Goal: Complete application form

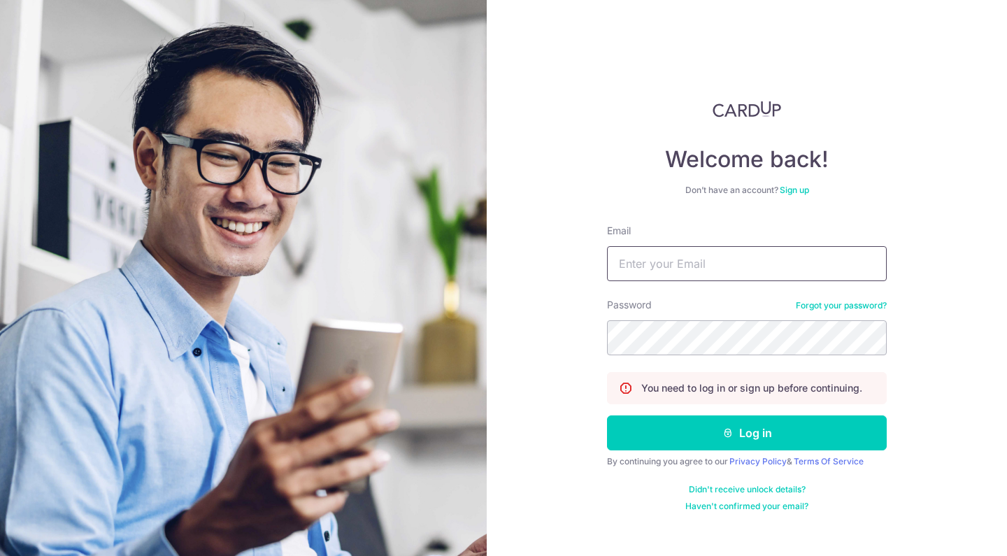
type input "[EMAIL_ADDRESS][DOMAIN_NAME]"
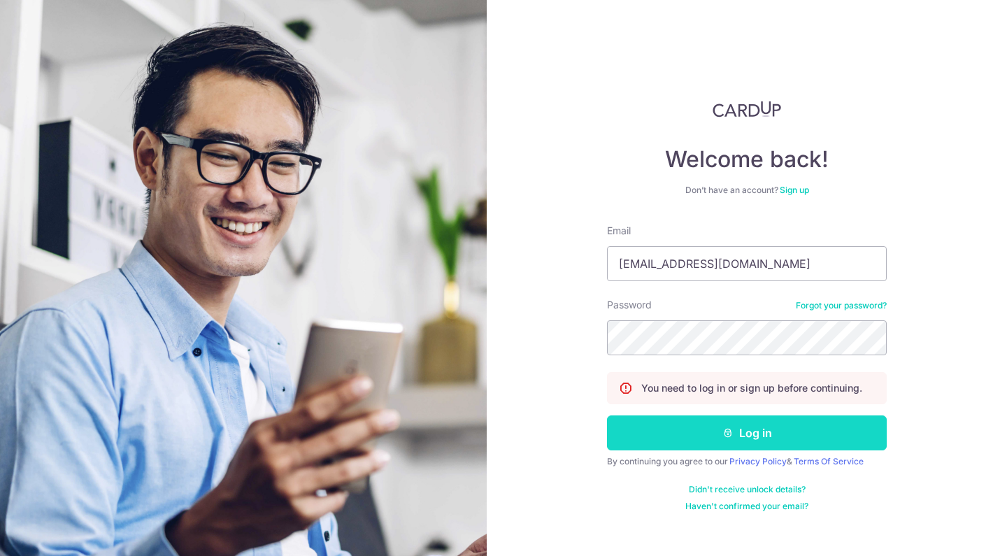
click at [746, 428] on button "Log in" at bounding box center [747, 432] width 280 height 35
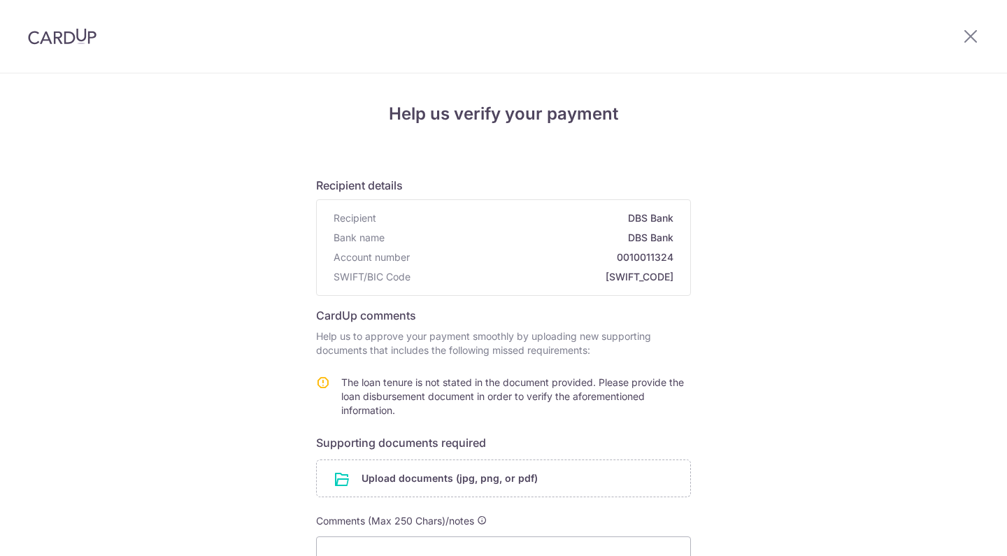
scroll to position [199, 0]
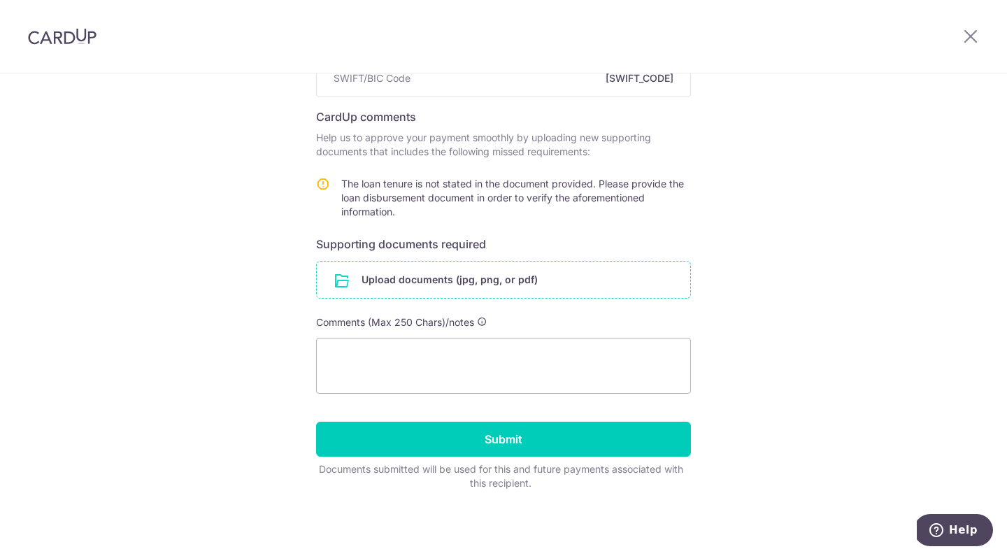
click at [499, 285] on input "file" at bounding box center [504, 280] width 374 height 36
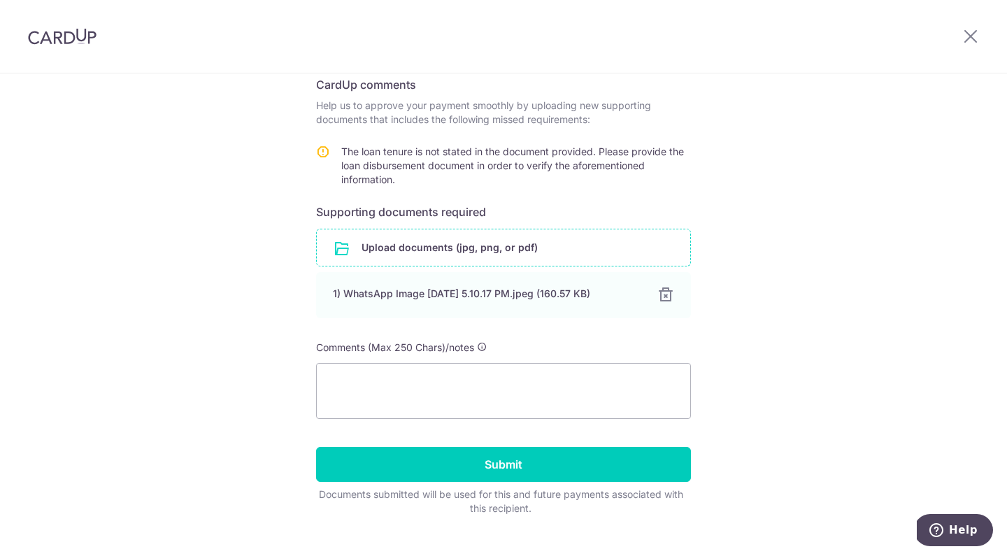
scroll to position [173, 0]
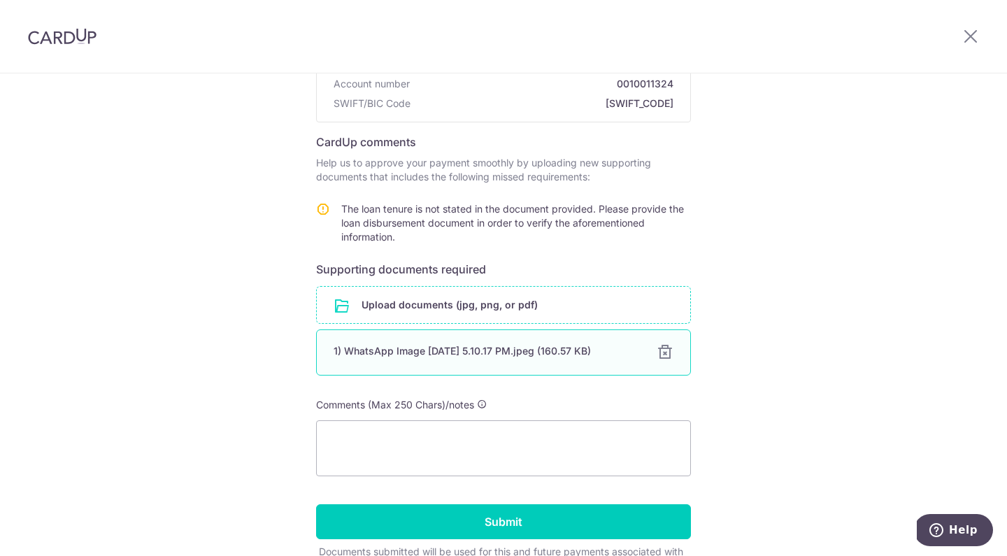
click at [666, 352] on div at bounding box center [665, 352] width 17 height 17
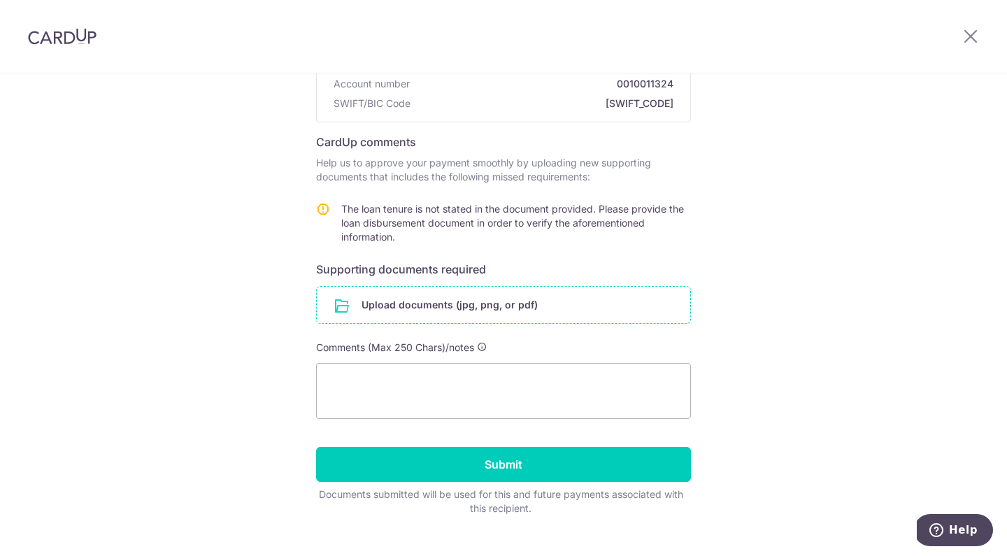
click at [471, 309] on input "file" at bounding box center [504, 305] width 374 height 36
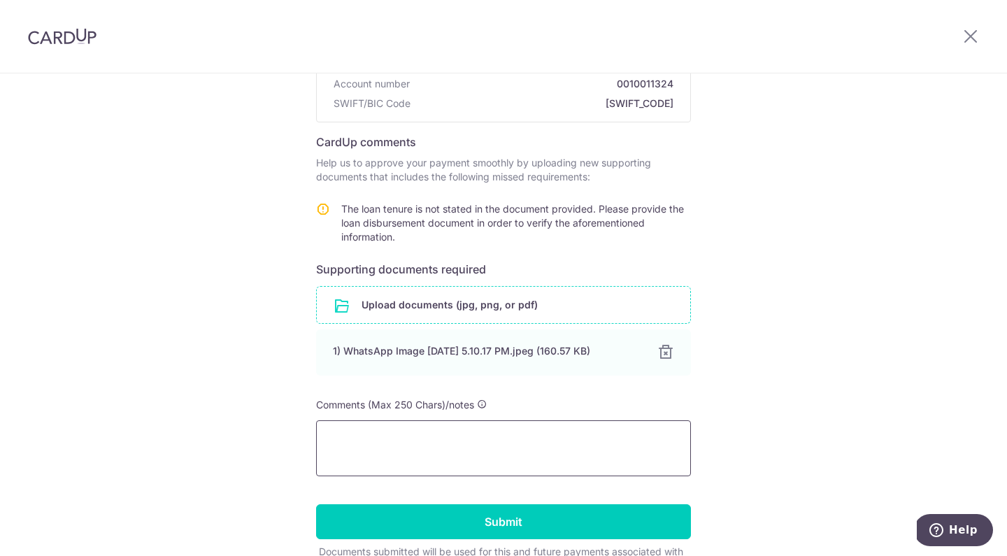
click at [421, 440] on textarea at bounding box center [503, 448] width 375 height 56
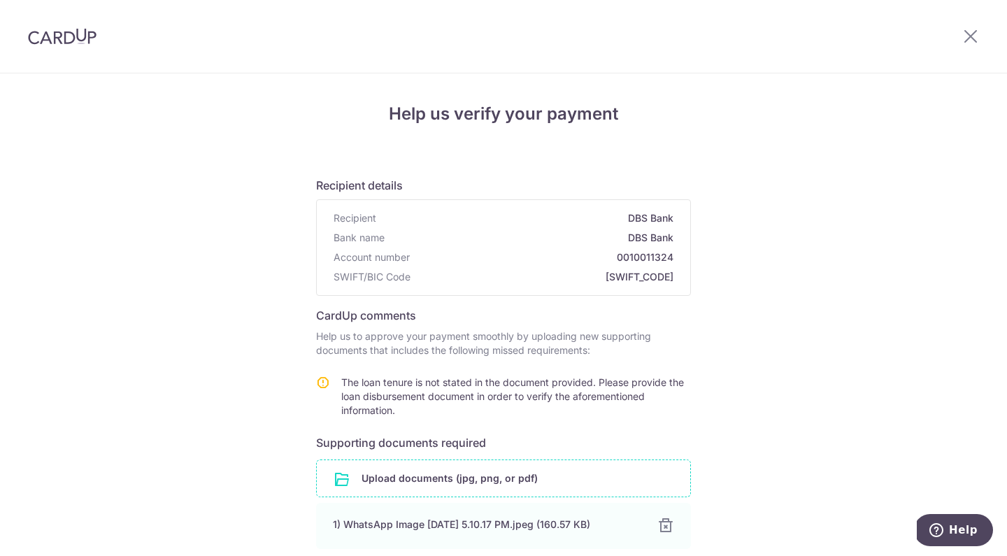
scroll to position [3, 0]
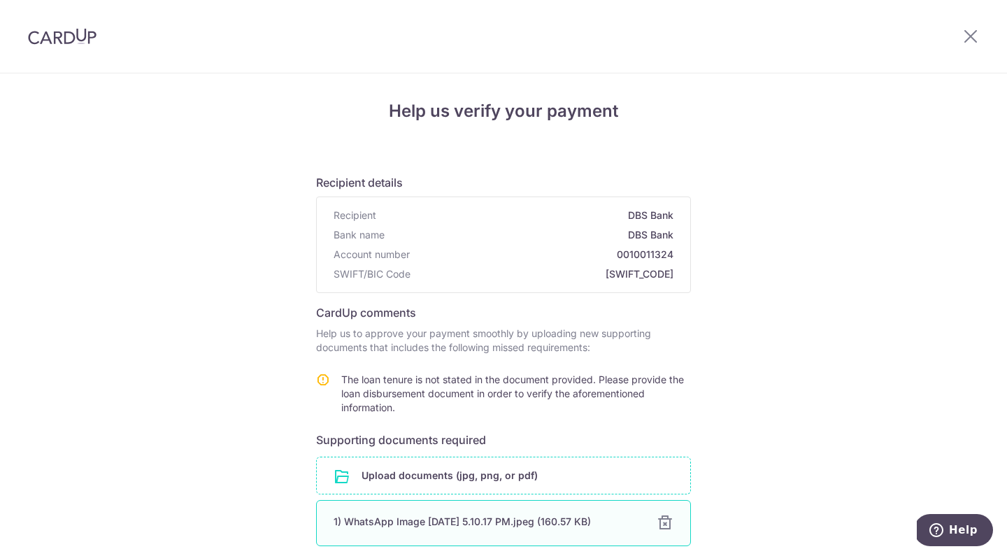
click at [434, 516] on div "1) WhatsApp Image [DATE] 5.10.17 PM.jpeg (160.57 KB)" at bounding box center [487, 522] width 306 height 14
click at [432, 525] on div "1) WhatsApp Image [DATE] 5.10.17 PM.jpeg (160.57 KB)" at bounding box center [487, 522] width 306 height 14
click at [244, 355] on div "Help us verify your payment Recipient details Recipient DBS Bank Bank name DBS …" at bounding box center [503, 440] width 1007 height 739
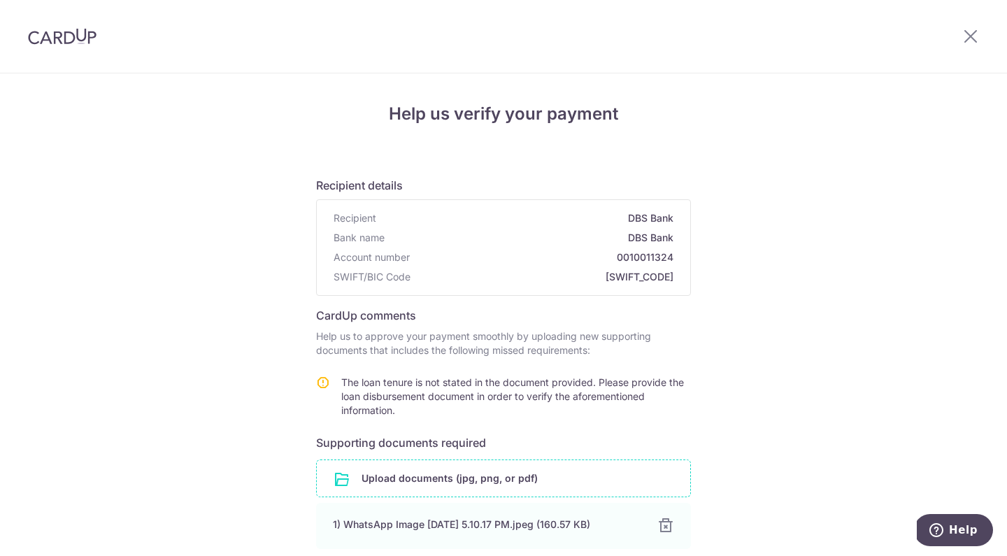
scroll to position [256, 0]
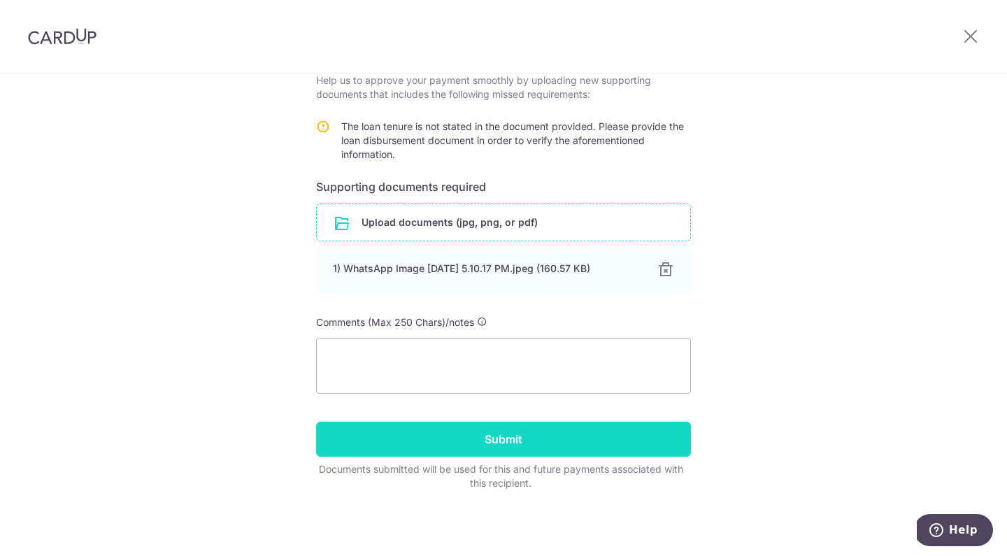
click at [504, 454] on input "Submit" at bounding box center [503, 439] width 375 height 35
